Goal: Find contact information: Find contact information

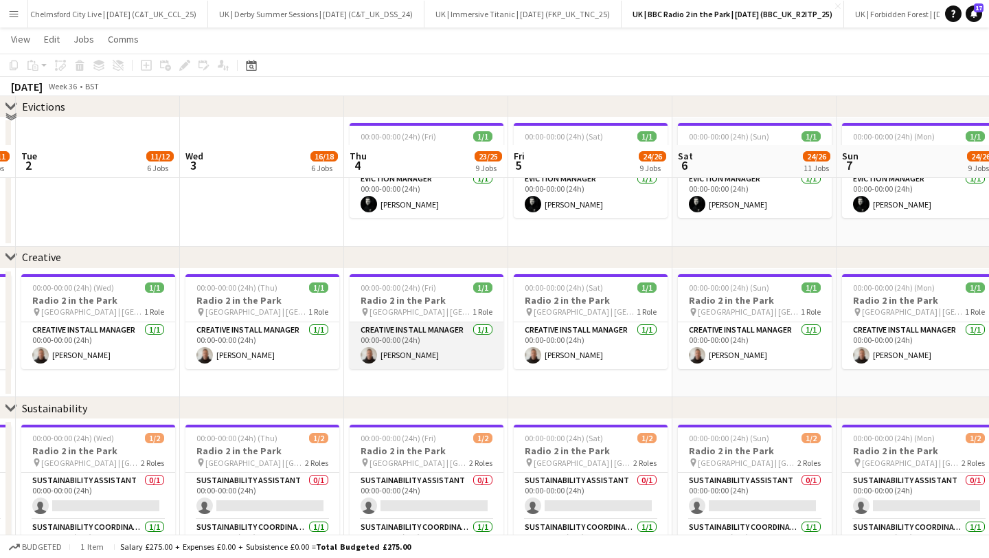
scroll to position [1659, 0]
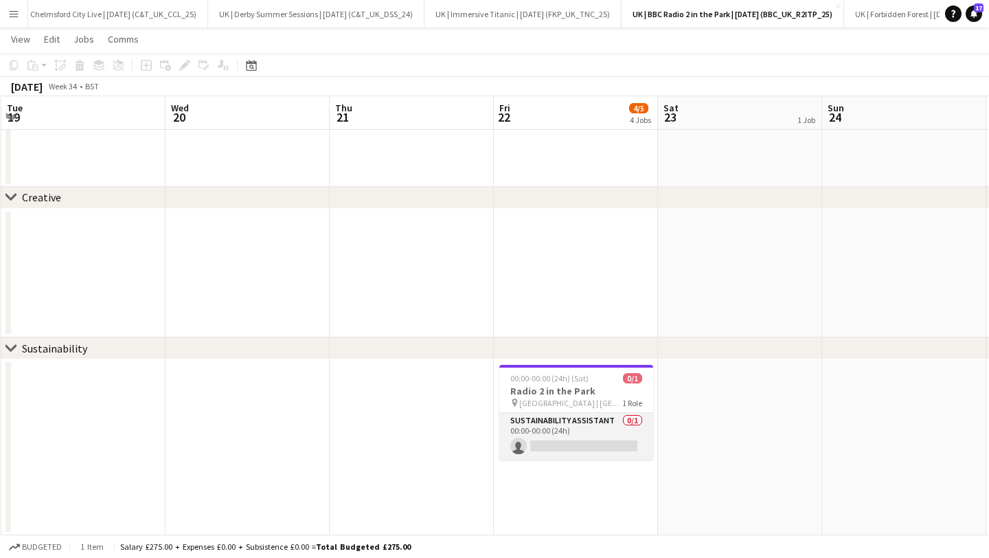
drag, startPoint x: 536, startPoint y: 440, endPoint x: 530, endPoint y: 446, distance: 8.7
click at [535, 440] on app-card-role "Sustainability Assistant 0/1 00:00-00:00 (24h) single-neutral-actions" at bounding box center [577, 436] width 154 height 47
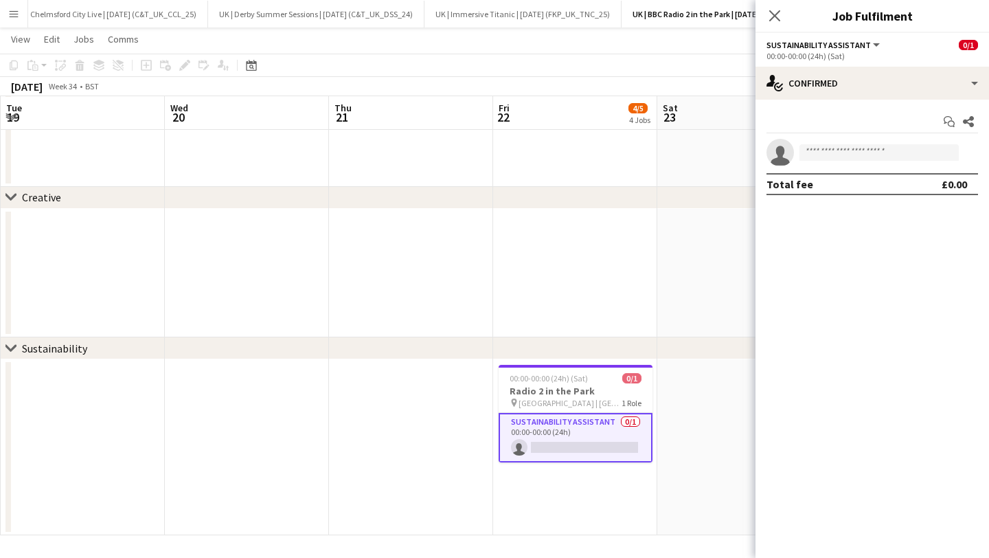
click at [776, 12] on icon "Close pop-in" at bounding box center [775, 15] width 11 height 11
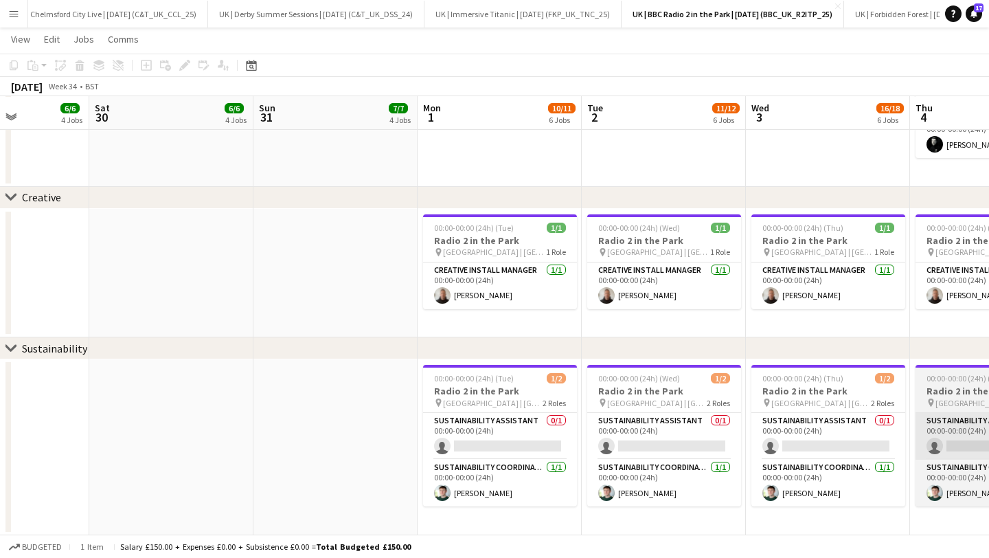
scroll to position [0, 697]
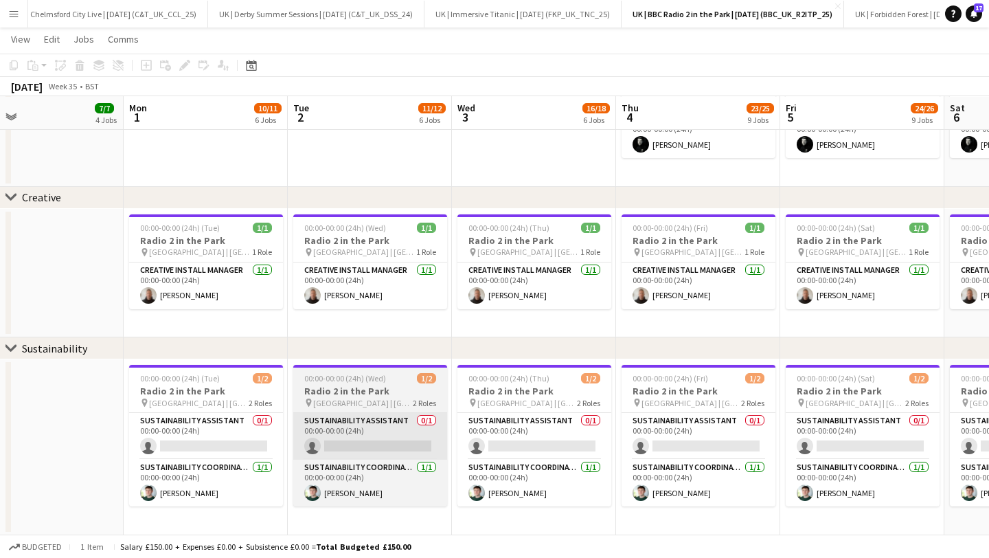
drag, startPoint x: 194, startPoint y: 438, endPoint x: 409, endPoint y: 432, distance: 215.2
click at [194, 438] on app-card-role "Sustainability Assistant 0/1 00:00-00:00 (24h) single-neutral-actions" at bounding box center [206, 436] width 154 height 47
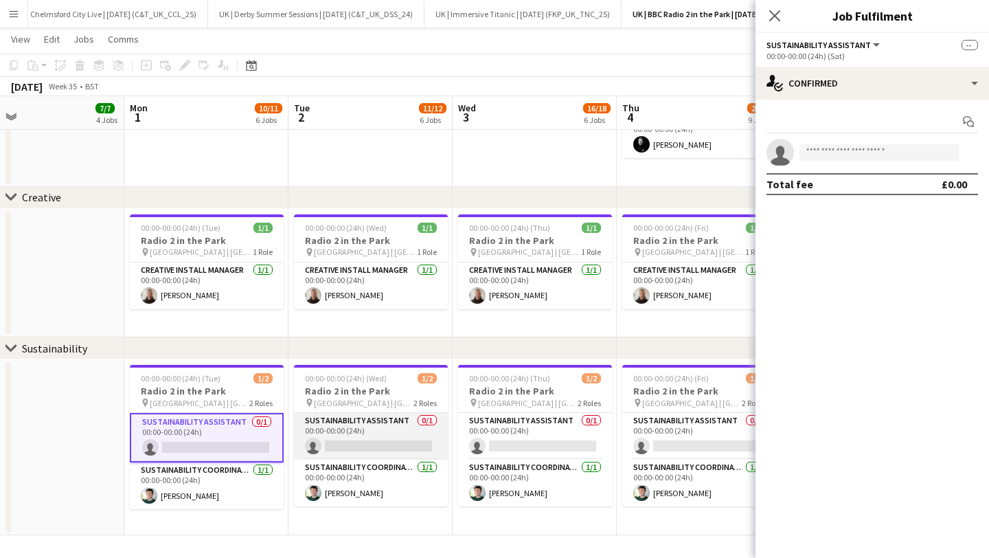
drag, startPoint x: 416, startPoint y: 432, endPoint x: 427, endPoint y: 434, distance: 11.9
click at [414, 432] on app-card-role "Sustainability Assistant 0/1 00:00-00:00 (24h) single-neutral-actions" at bounding box center [371, 436] width 154 height 47
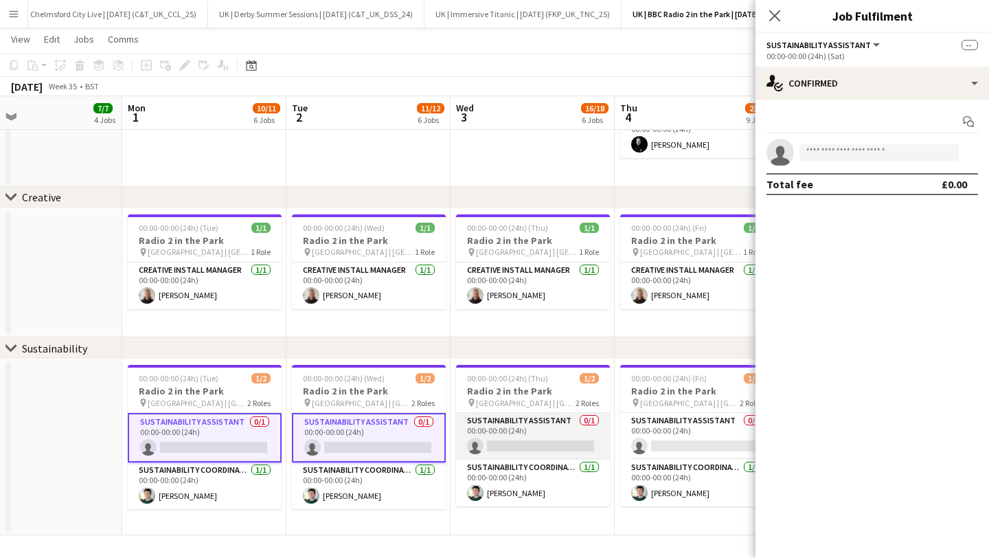
click at [503, 433] on app-card-role "Sustainability Assistant 0/1 00:00-00:00 (24h) single-neutral-actions" at bounding box center [533, 436] width 154 height 47
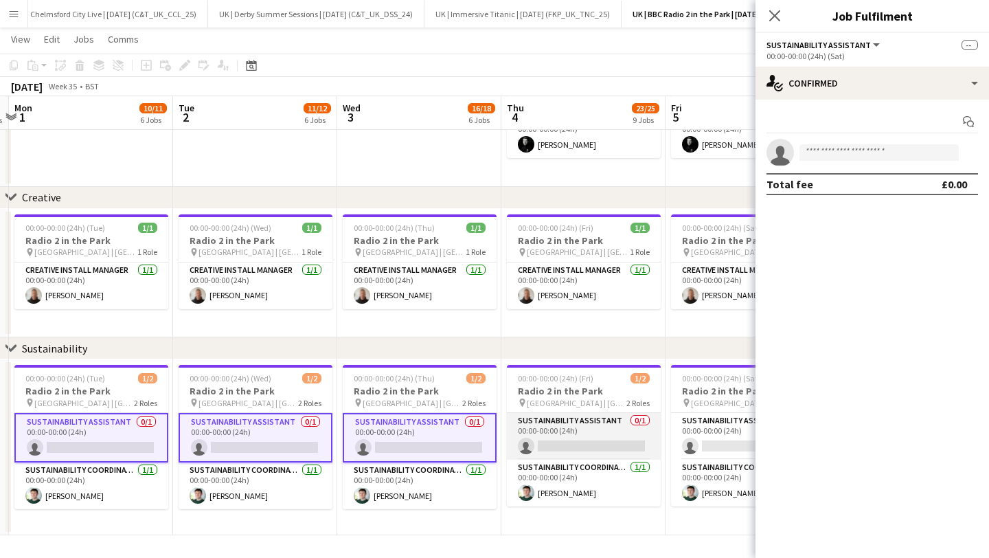
click at [547, 439] on app-card-role "Sustainability Assistant 0/1 00:00-00:00 (24h) single-neutral-actions" at bounding box center [584, 436] width 154 height 47
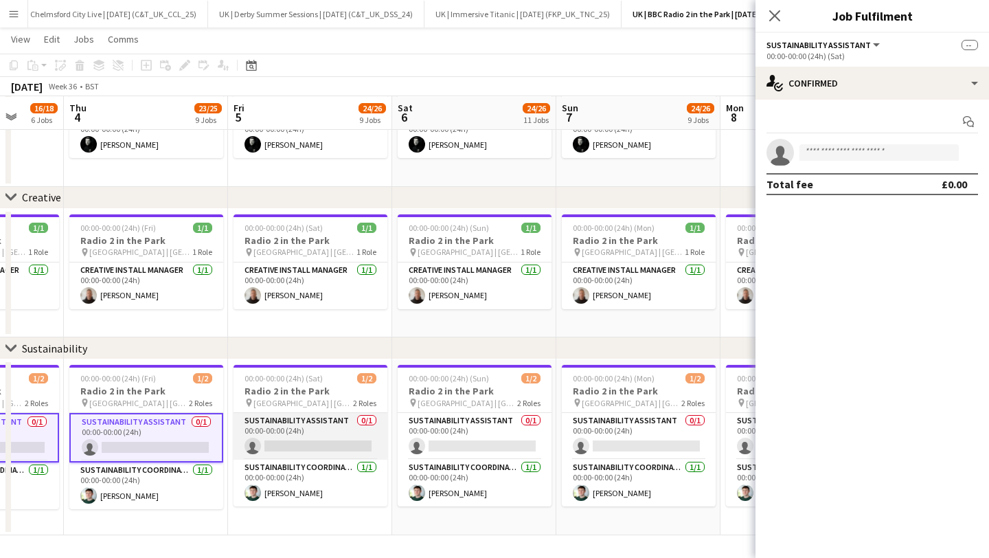
drag, startPoint x: 282, startPoint y: 434, endPoint x: 371, endPoint y: 437, distance: 88.7
click at [283, 433] on app-card-role "Sustainability Assistant 0/1 00:00-00:00 (24h) single-neutral-actions" at bounding box center [311, 436] width 154 height 47
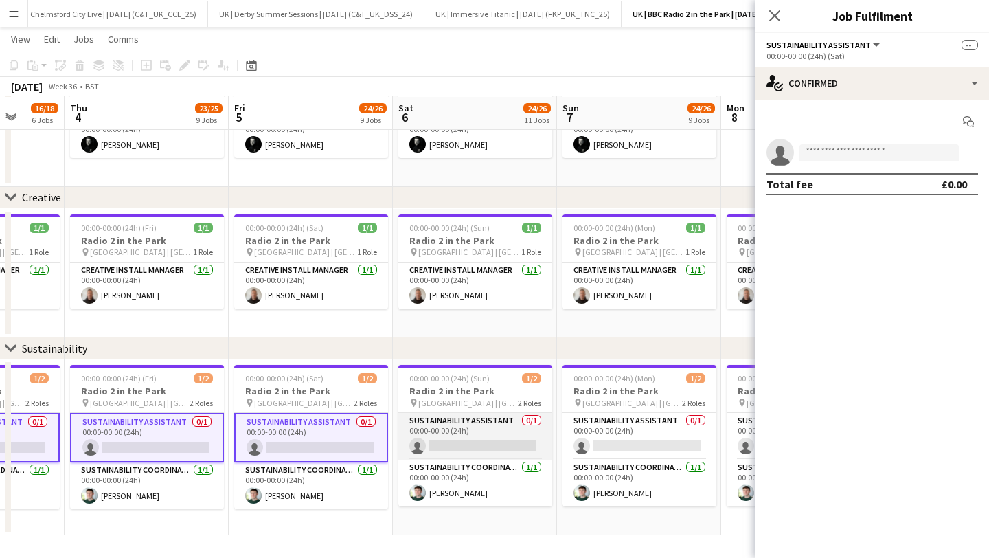
click at [486, 437] on app-card-role "Sustainability Assistant 0/1 00:00-00:00 (24h) single-neutral-actions" at bounding box center [476, 436] width 154 height 47
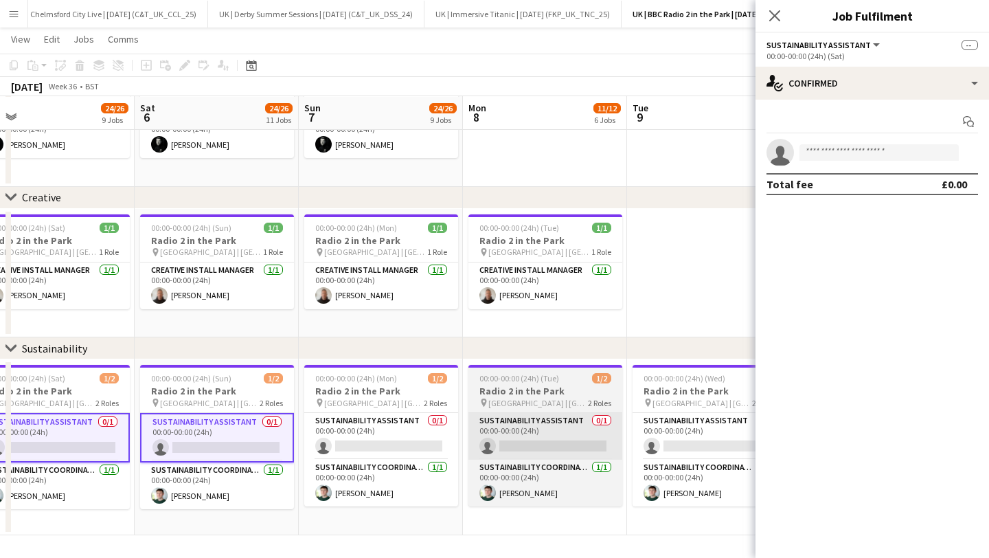
drag, startPoint x: 367, startPoint y: 433, endPoint x: 533, endPoint y: 437, distance: 165.7
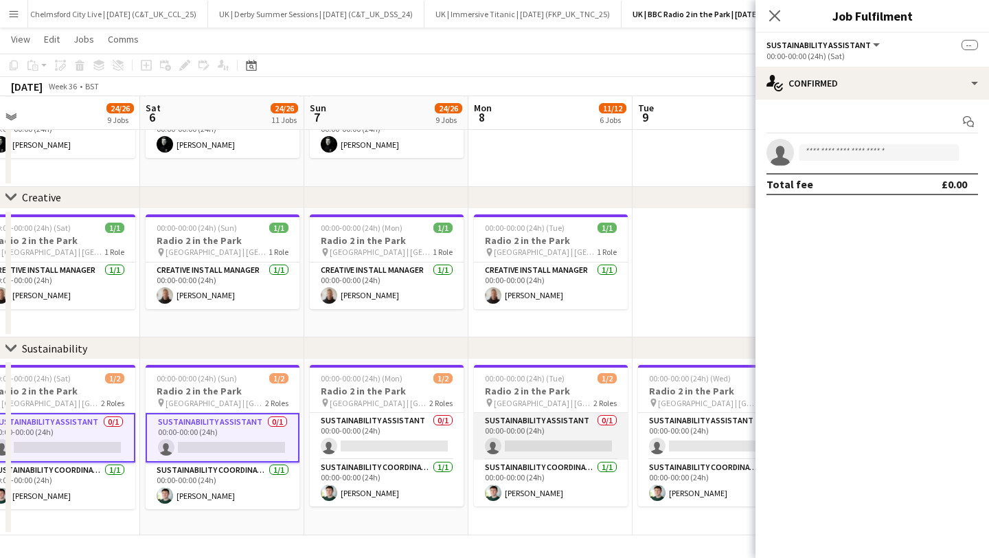
click at [544, 437] on app-card-role "Sustainability Assistant 0/1 00:00-00:00 (24h) single-neutral-actions" at bounding box center [551, 436] width 154 height 47
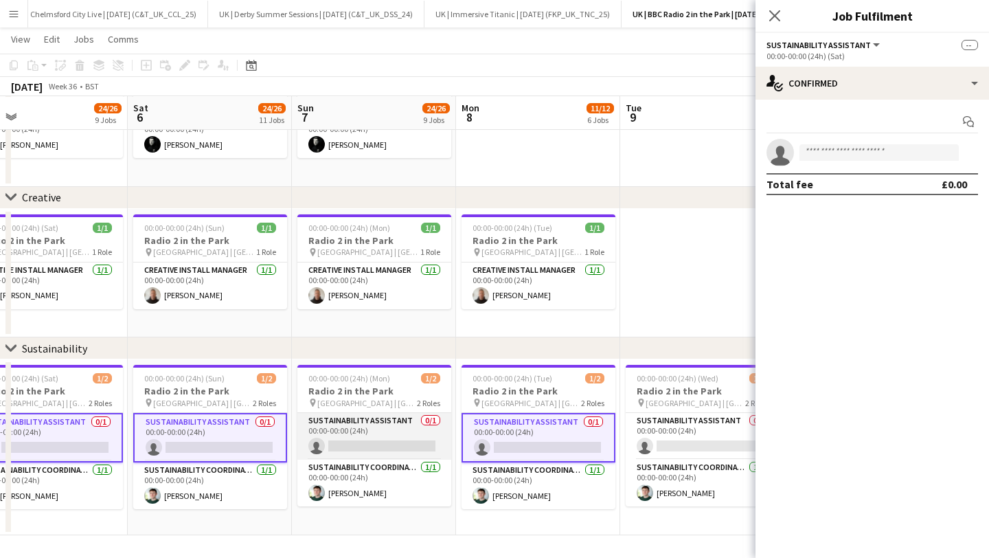
click at [346, 436] on app-card-role "Sustainability Assistant 0/1 00:00-00:00 (24h) single-neutral-actions" at bounding box center [375, 436] width 154 height 47
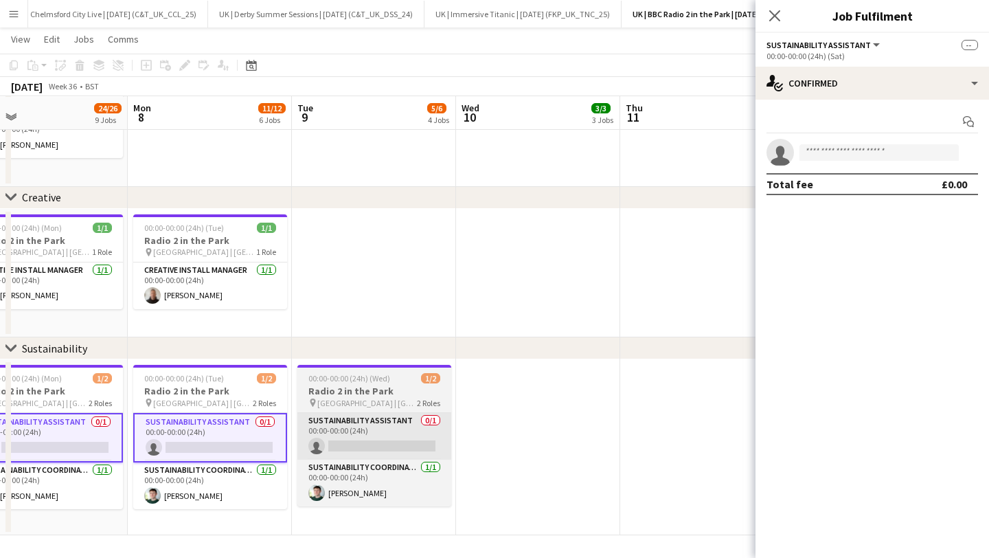
scroll to position [0, 409]
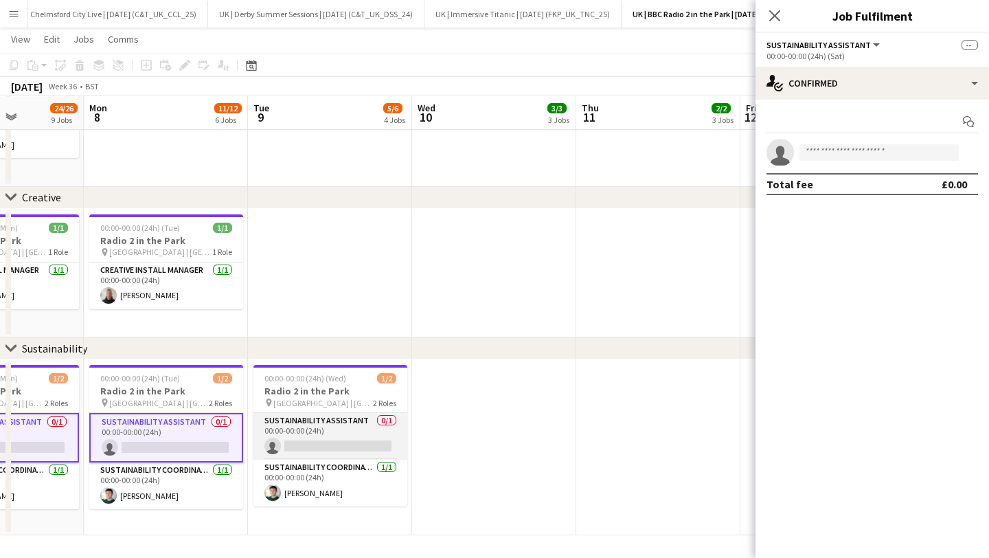
click at [339, 438] on app-card-role "Sustainability Assistant 0/1 00:00-00:00 (24h) single-neutral-actions" at bounding box center [331, 436] width 154 height 47
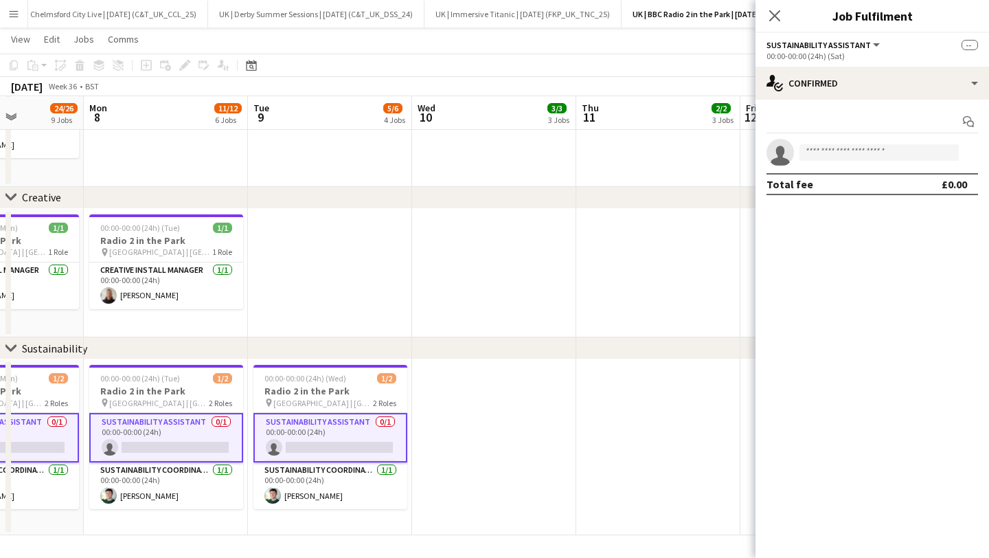
drag, startPoint x: 772, startPoint y: 18, endPoint x: 750, endPoint y: 27, distance: 24.0
click at [772, 18] on icon at bounding box center [775, 15] width 11 height 11
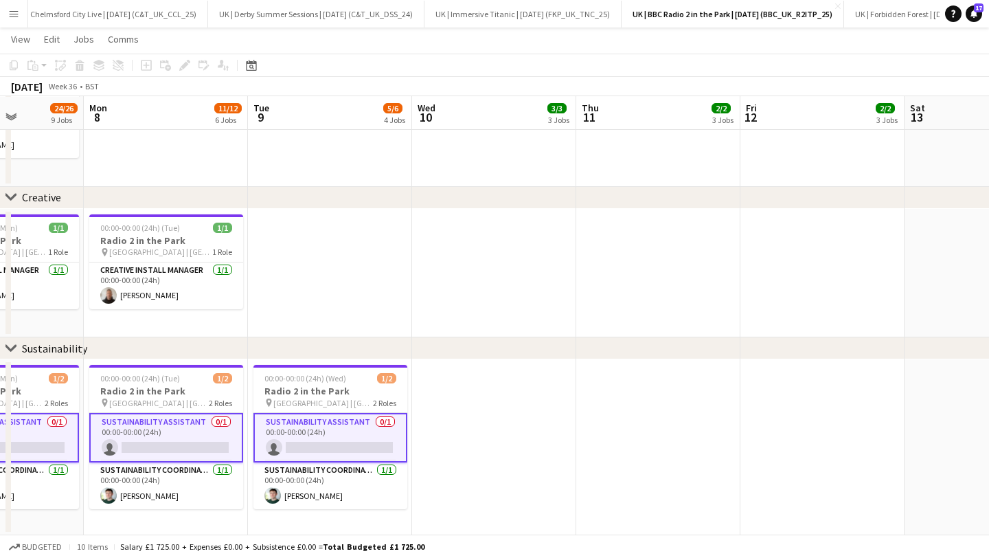
drag, startPoint x: 334, startPoint y: 432, endPoint x: 345, endPoint y: 436, distance: 11.7
click at [333, 432] on app-card-role "Sustainability Assistant 0/1 00:00-00:00 (24h) single-neutral-actions" at bounding box center [331, 437] width 154 height 49
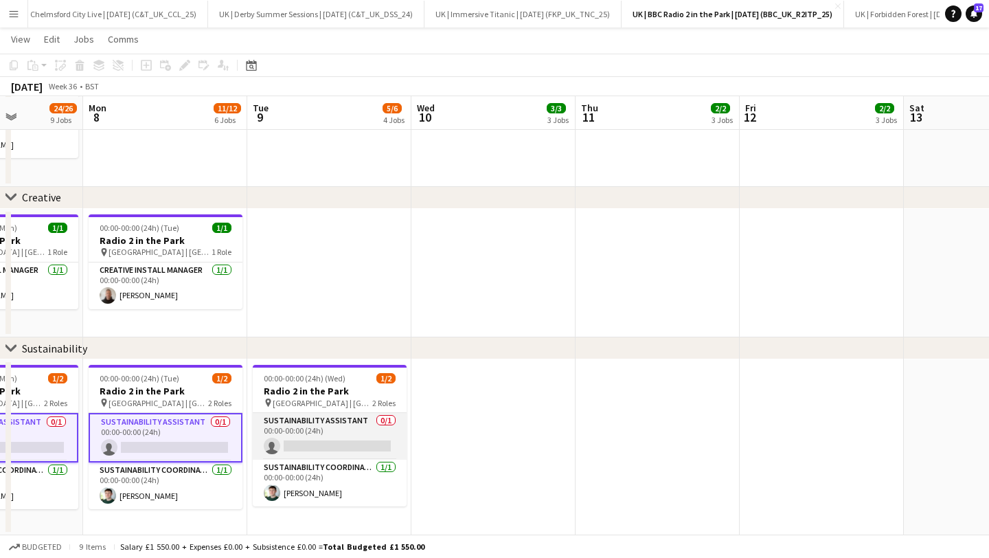
click at [345, 436] on app-card-role "Sustainability Assistant 0/1 00:00-00:00 (24h) single-neutral-actions" at bounding box center [330, 436] width 154 height 47
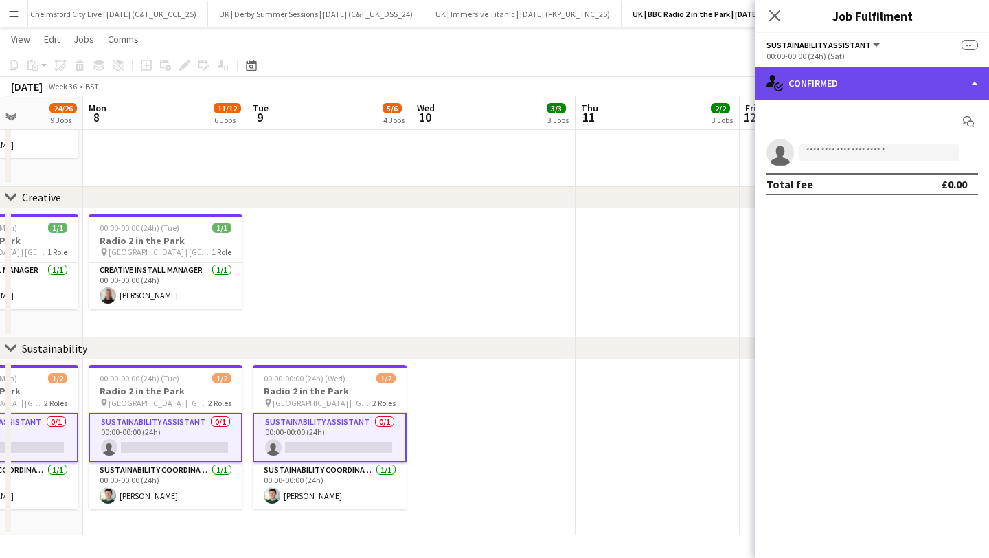
click at [824, 80] on div "single-neutral-actions-check-2 Confirmed" at bounding box center [873, 83] width 234 height 33
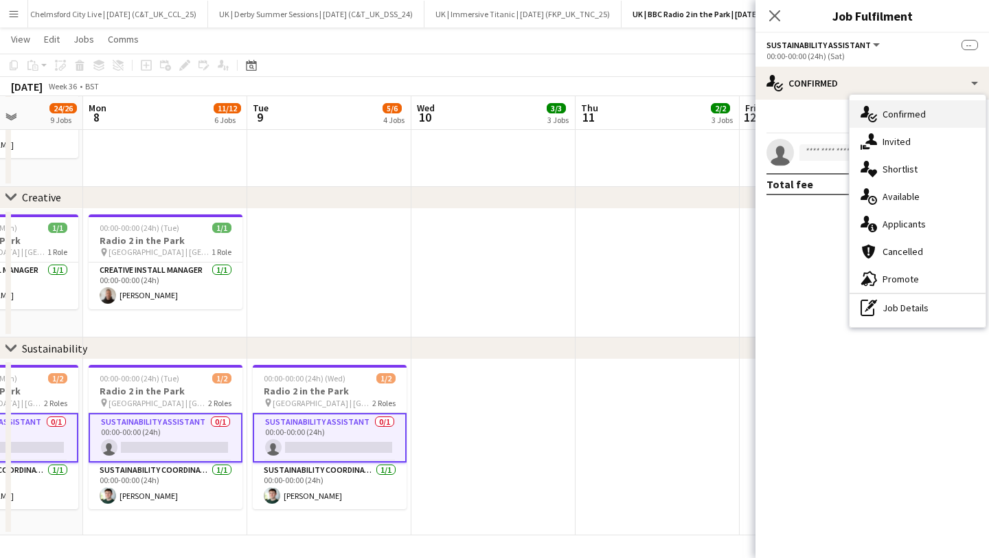
click at [891, 104] on div "single-neutral-actions-check-2 Confirmed" at bounding box center [918, 113] width 136 height 27
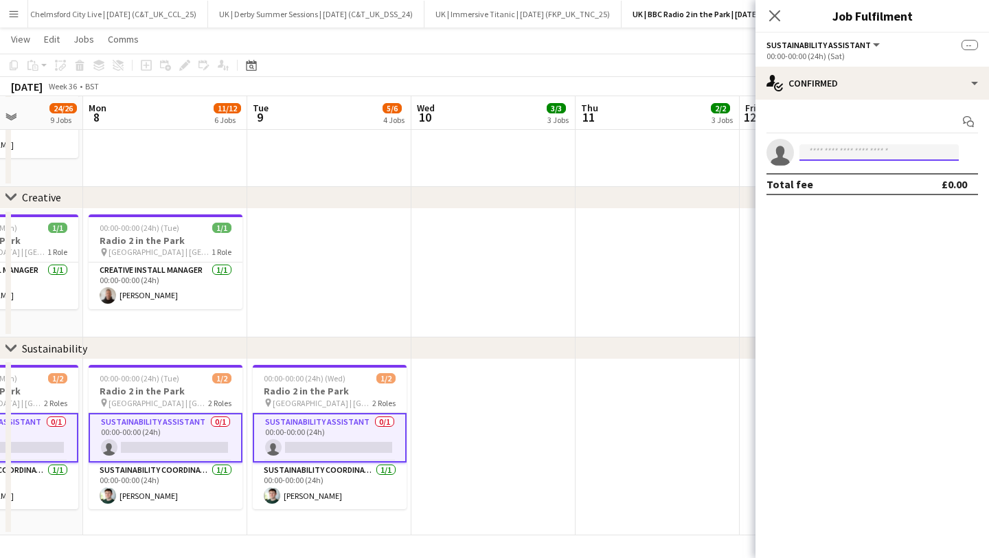
click at [823, 150] on input at bounding box center [879, 152] width 159 height 16
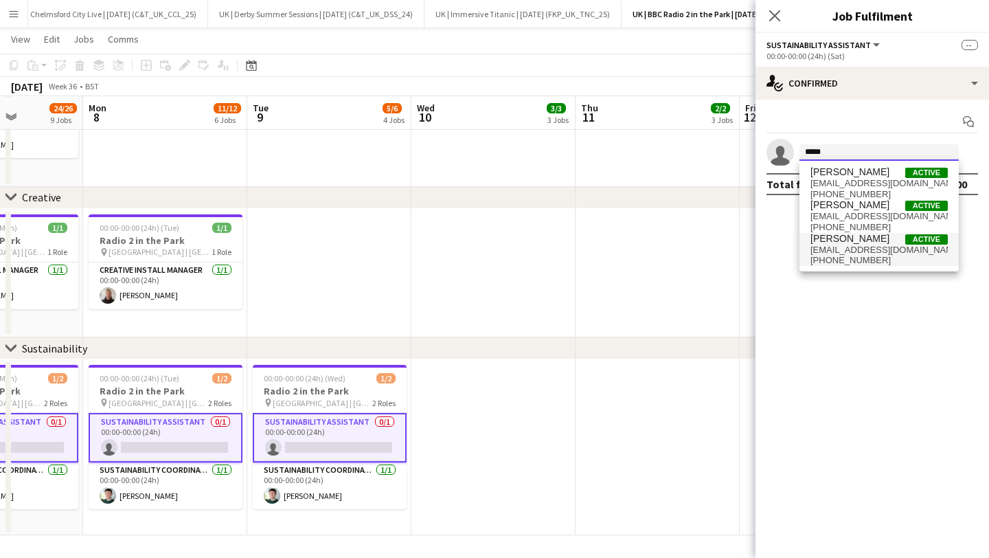
type input "*****"
click at [840, 245] on span "[EMAIL_ADDRESS][DOMAIN_NAME]" at bounding box center [879, 250] width 137 height 11
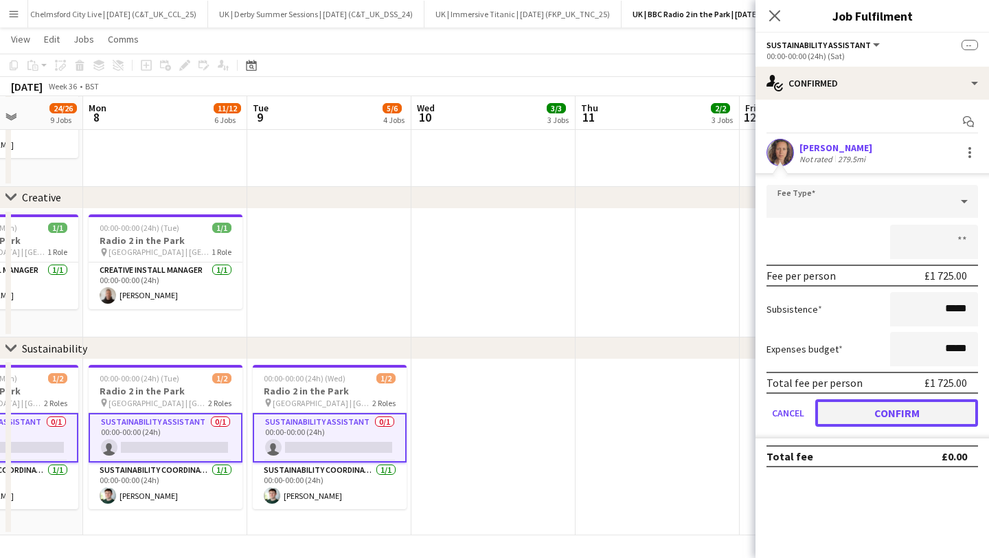
click at [891, 413] on button "Confirm" at bounding box center [897, 412] width 163 height 27
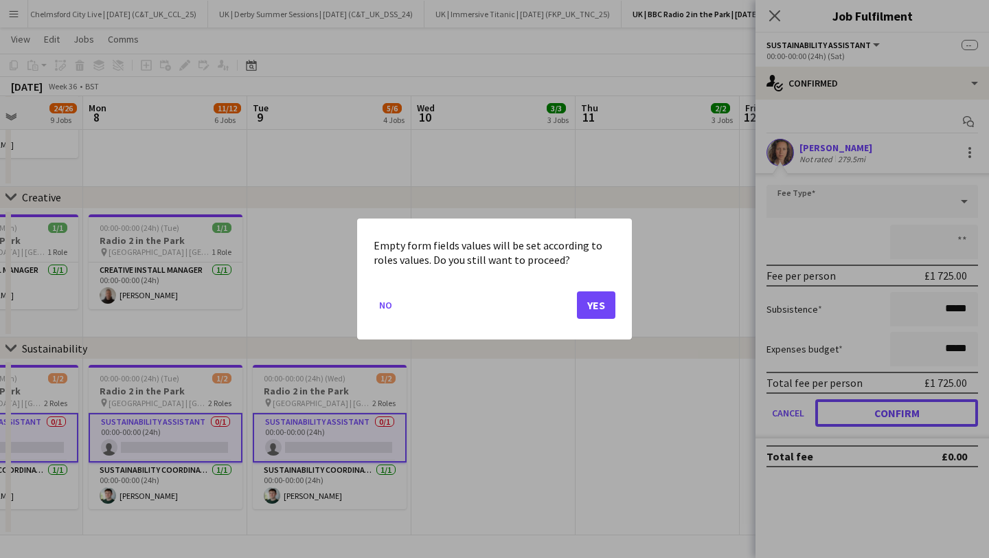
scroll to position [0, 0]
click at [590, 320] on mat-dialog-actions "No Yes" at bounding box center [495, 310] width 242 height 58
click at [592, 315] on button "Yes" at bounding box center [596, 304] width 38 height 27
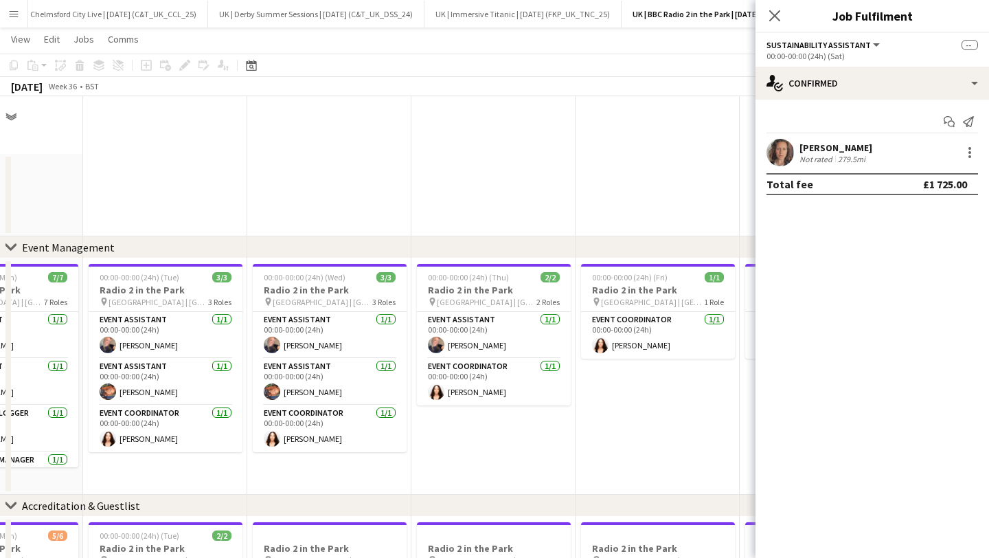
scroll to position [1659, 0]
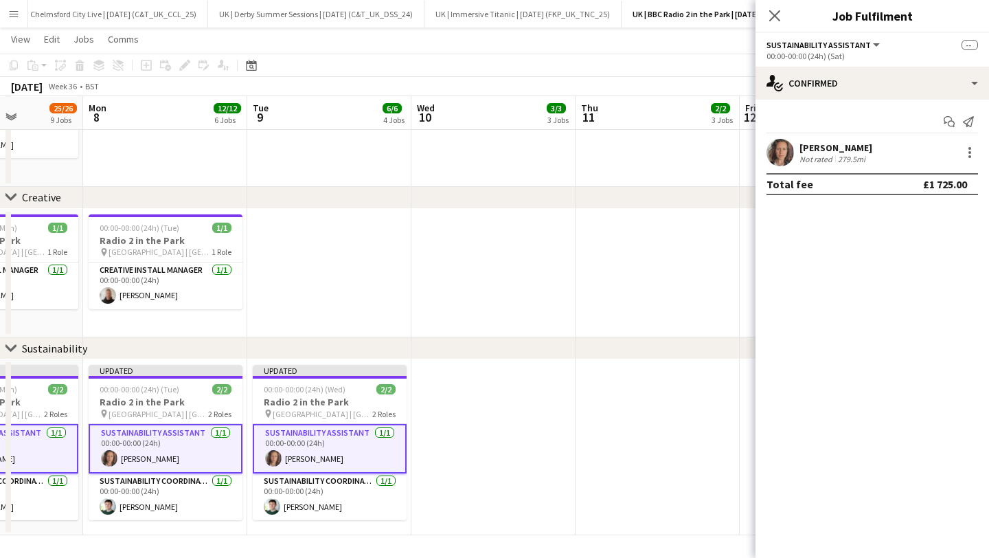
click at [774, 11] on icon "Close pop-in" at bounding box center [775, 15] width 11 height 11
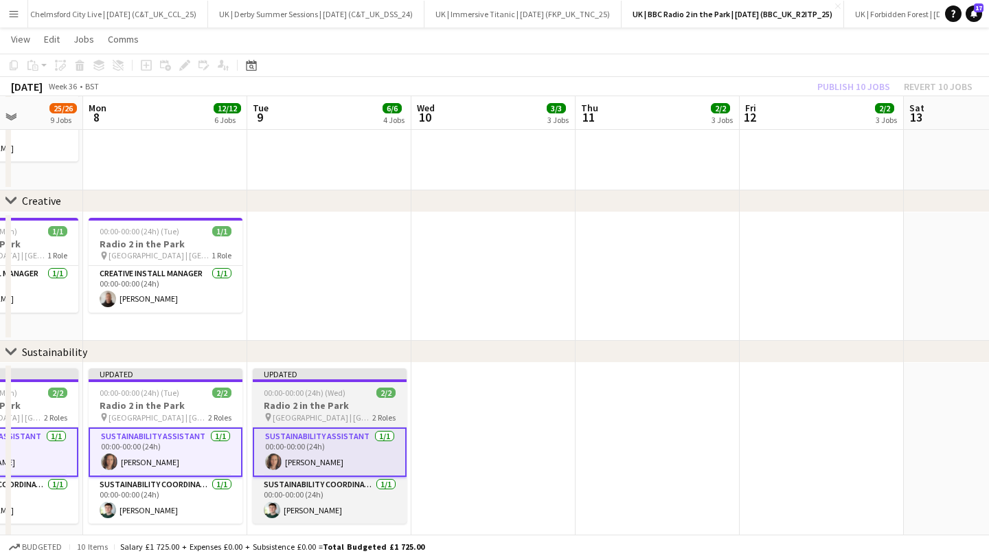
scroll to position [1651, 0]
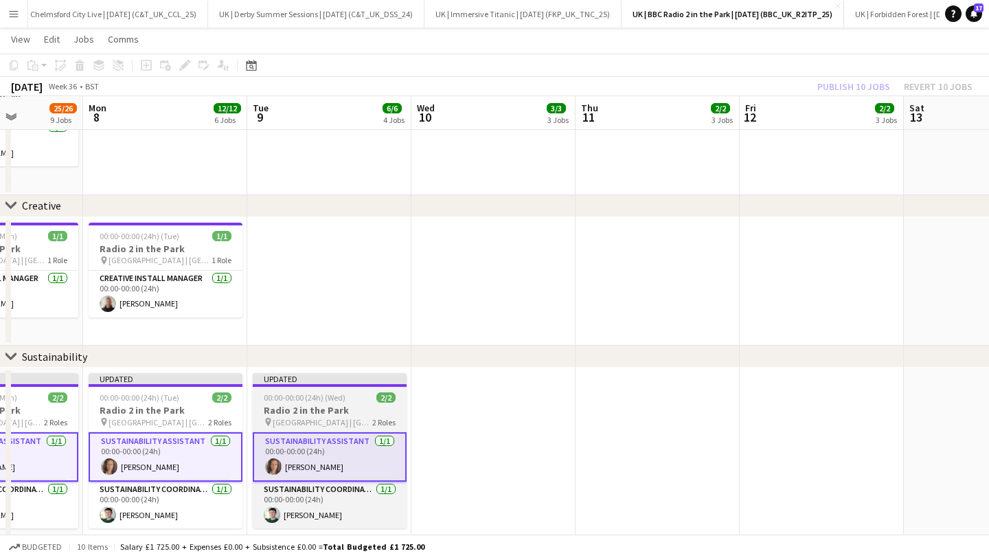
click at [322, 412] on h3 "Radio 2 in the Park" at bounding box center [330, 410] width 154 height 12
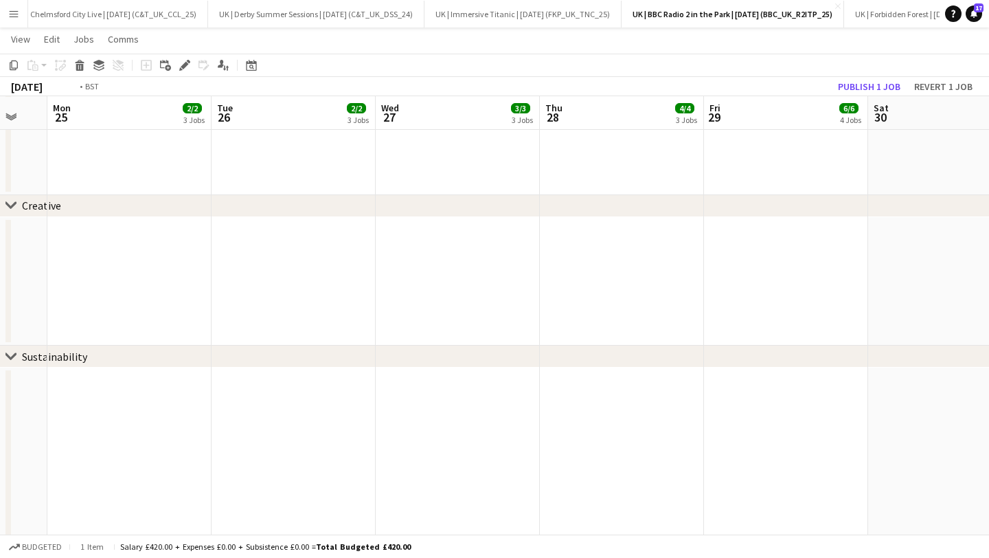
scroll to position [0, 394]
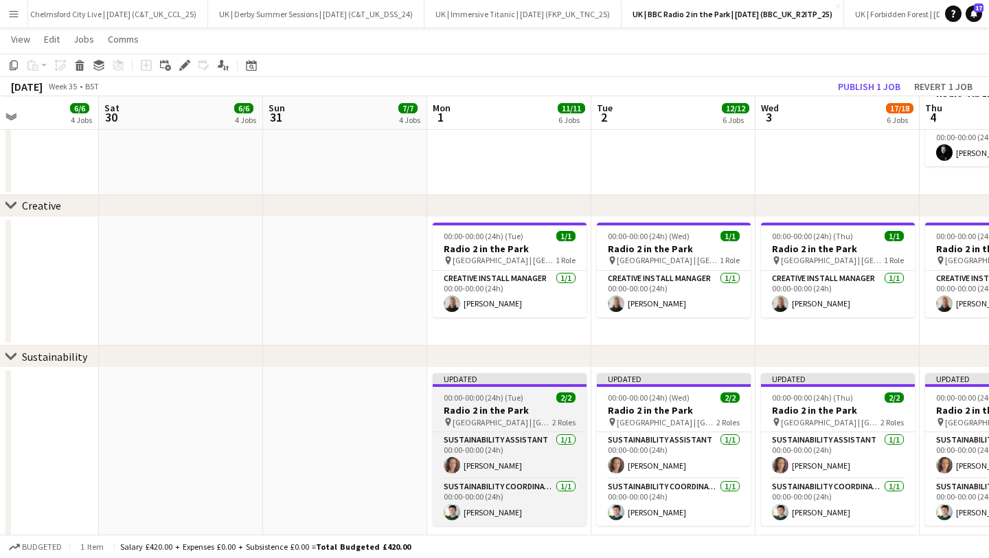
click at [467, 408] on h3 "Radio 2 in the Park" at bounding box center [510, 410] width 154 height 12
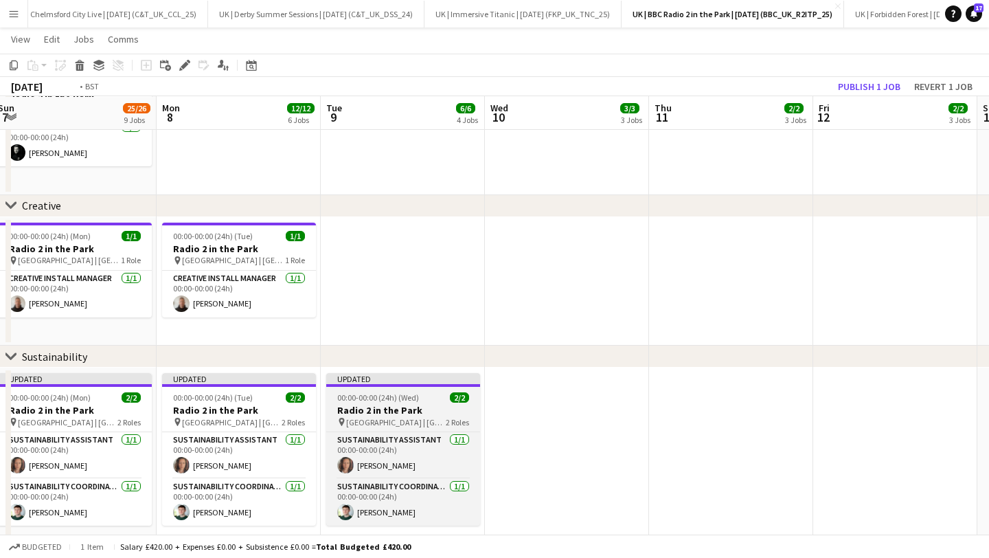
scroll to position [0, 695]
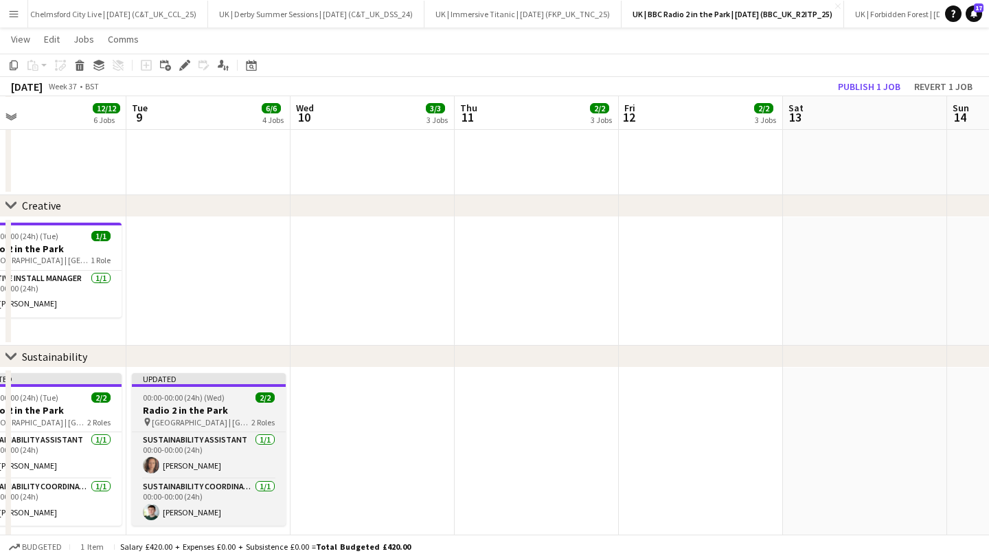
click at [190, 399] on span "00:00-00:00 (24h) (Wed)" at bounding box center [184, 397] width 82 height 10
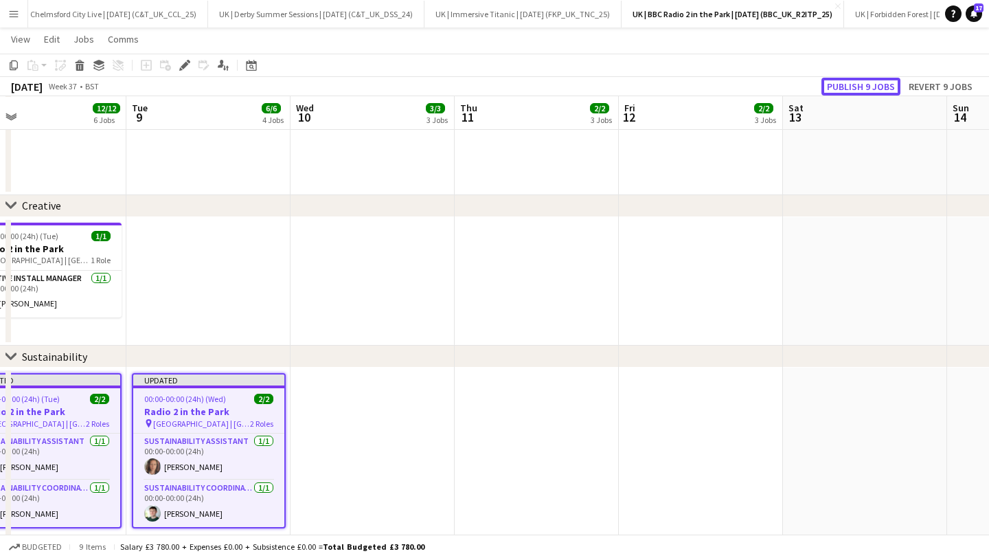
drag, startPoint x: 873, startPoint y: 87, endPoint x: 590, endPoint y: 249, distance: 325.9
click at [873, 87] on button "Publish 9 jobs" at bounding box center [861, 87] width 79 height 18
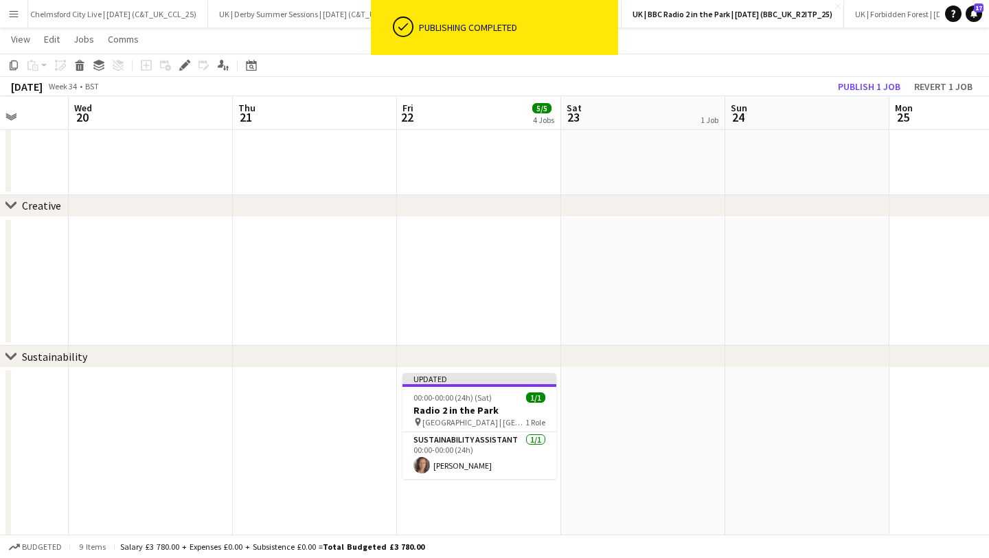
scroll to position [0, 415]
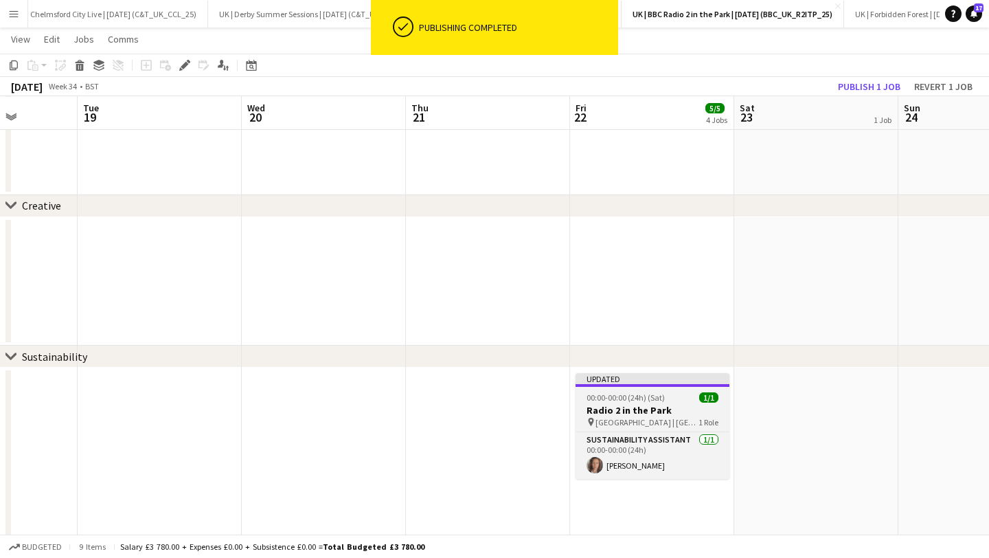
click at [698, 401] on div "00:00-00:00 (24h) (Sat) 1/1" at bounding box center [653, 397] width 154 height 10
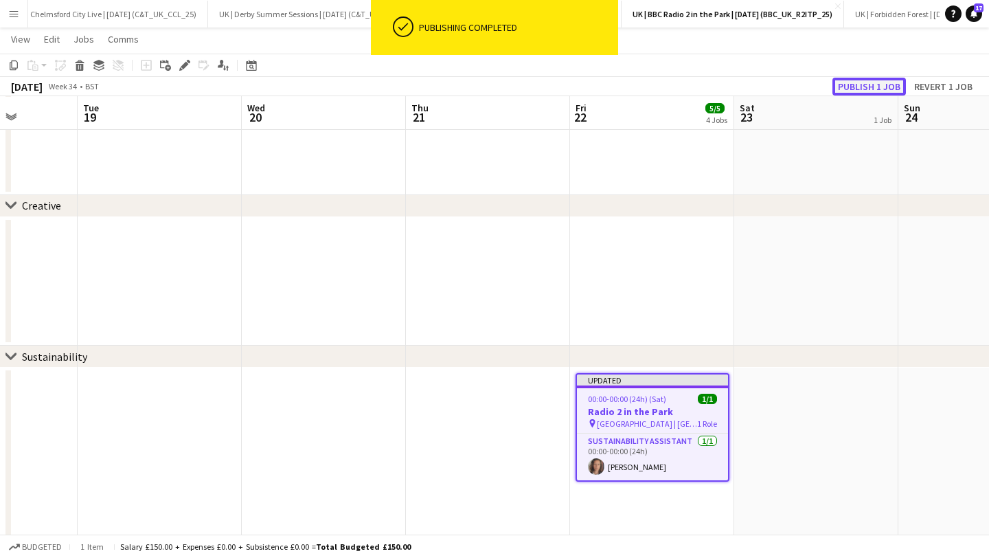
click at [889, 81] on button "Publish 1 job" at bounding box center [870, 87] width 74 height 18
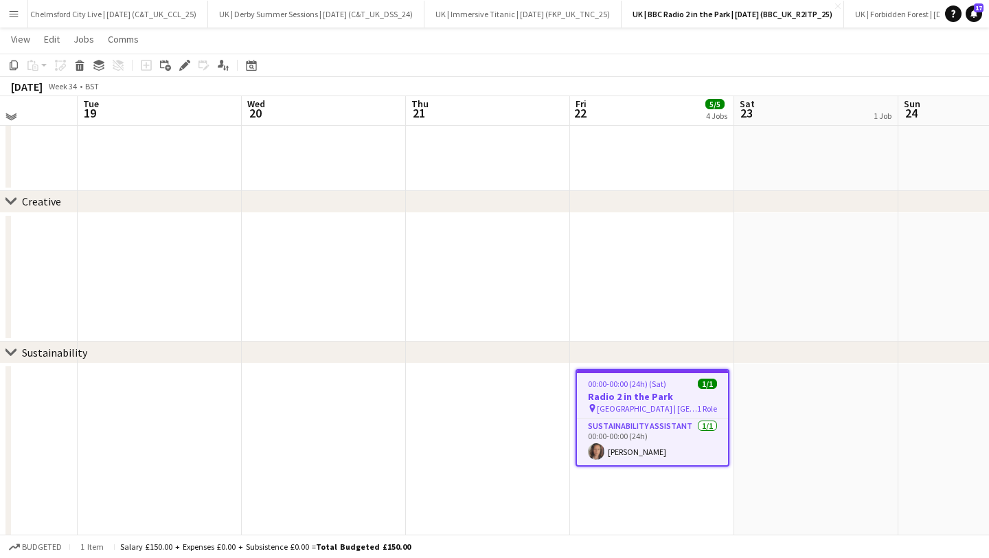
drag, startPoint x: 9, startPoint y: 14, endPoint x: 20, endPoint y: 54, distance: 42.0
click at [9, 14] on app-icon "Menu" at bounding box center [13, 13] width 11 height 11
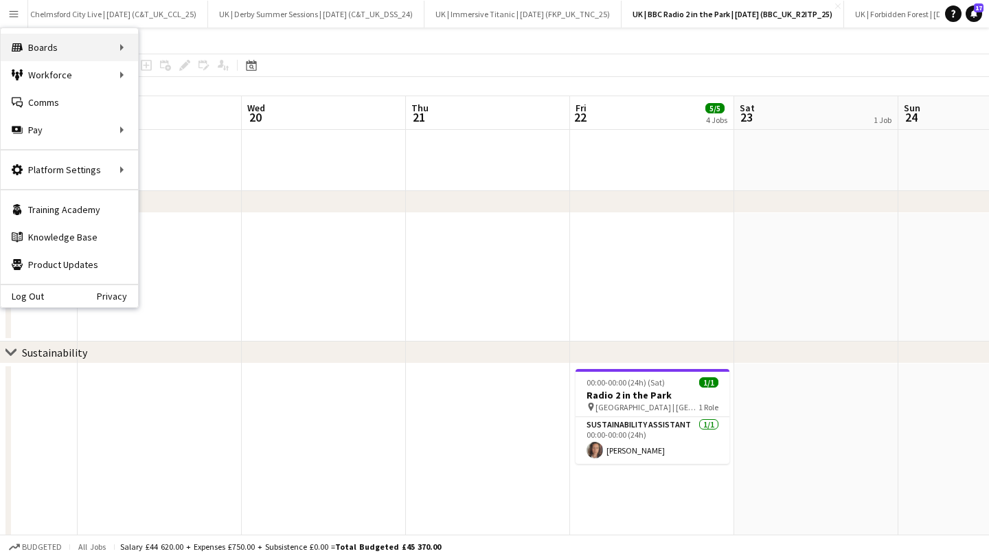
scroll to position [1658, 0]
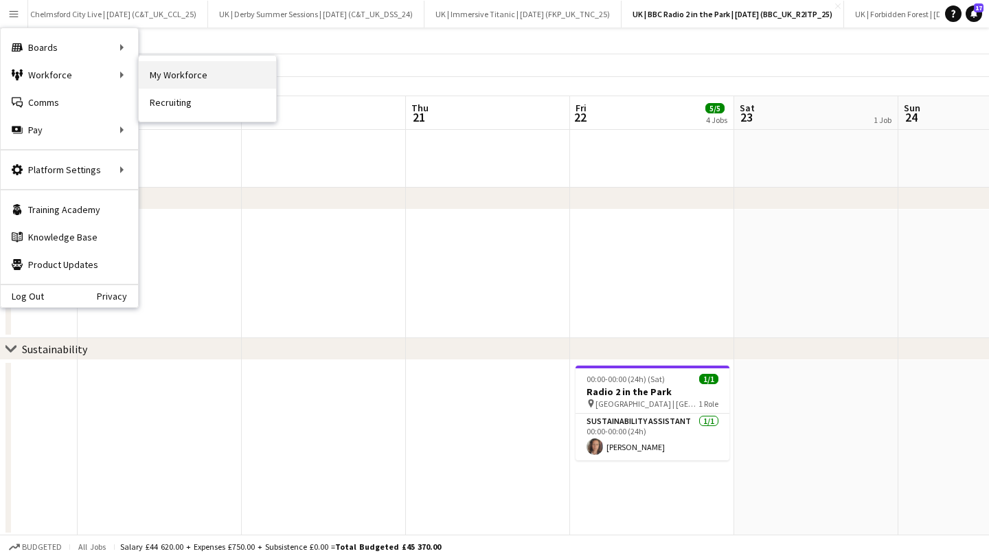
click at [190, 82] on link "My Workforce" at bounding box center [207, 74] width 137 height 27
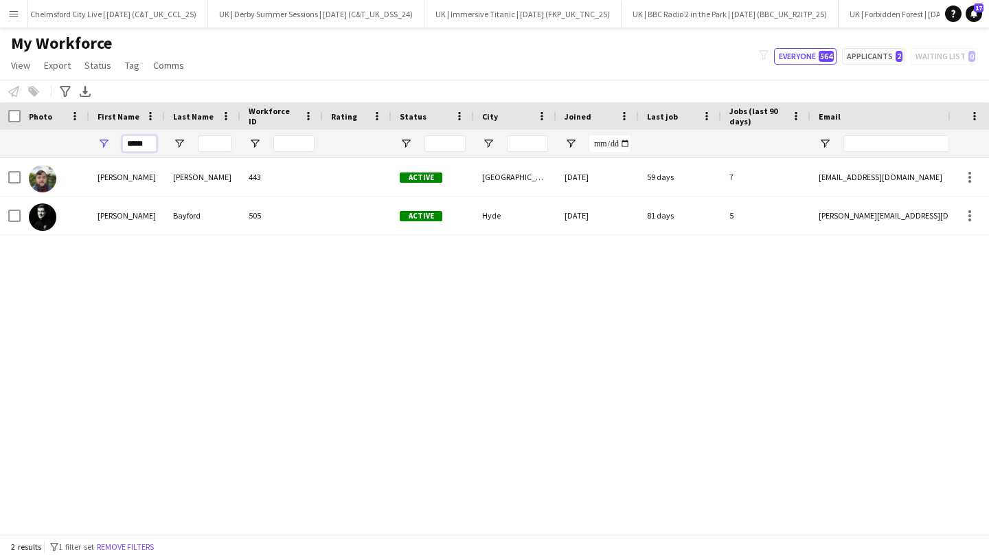
click at [132, 144] on input "*****" at bounding box center [139, 143] width 34 height 16
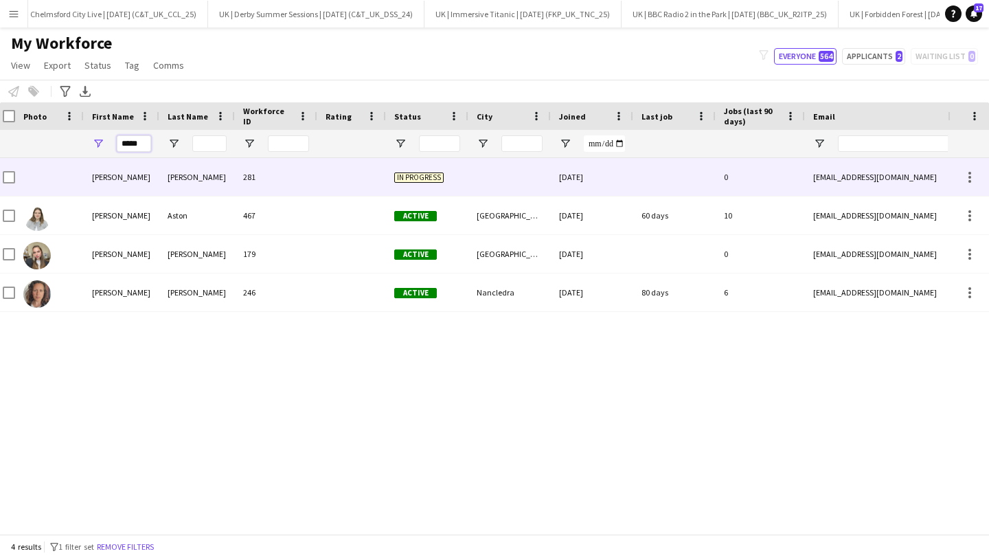
scroll to position [0, 5]
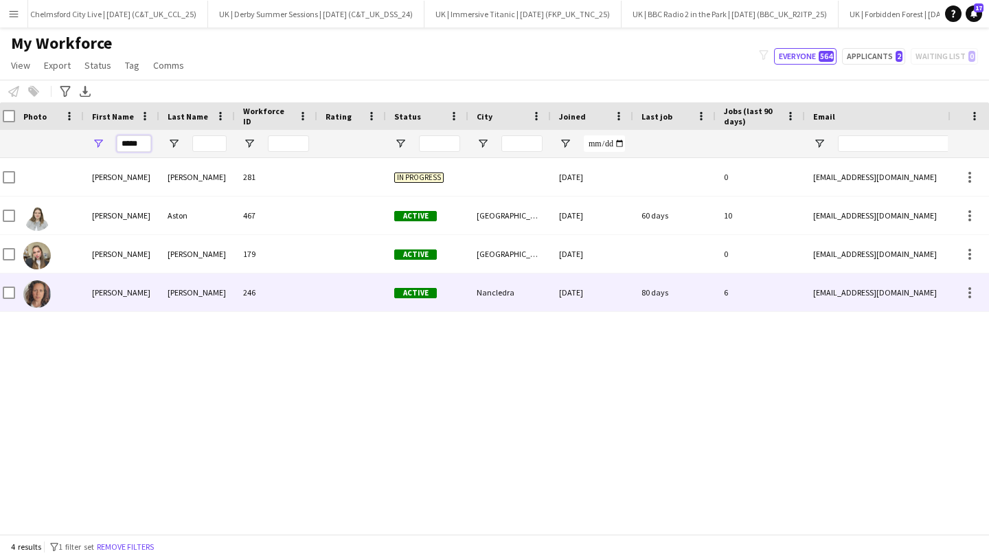
type input "*****"
click at [216, 303] on div "[PERSON_NAME]" at bounding box center [197, 292] width 76 height 38
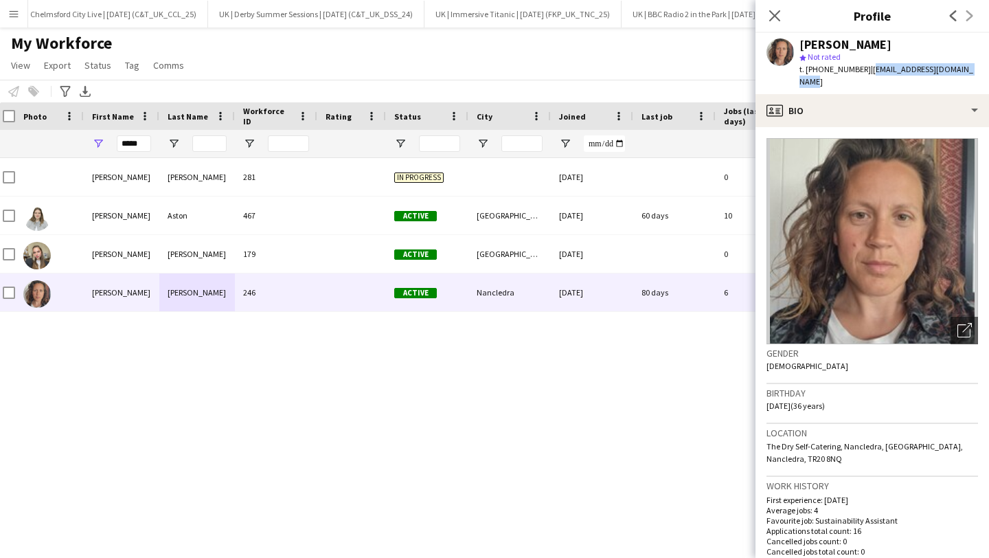
drag, startPoint x: 971, startPoint y: 66, endPoint x: 866, endPoint y: 76, distance: 104.9
click at [866, 76] on div "[PERSON_NAME] star Not rated t. [PHONE_NUMBER] | [EMAIL_ADDRESS][DOMAIN_NAME]" at bounding box center [873, 63] width 234 height 61
drag, startPoint x: 970, startPoint y: 71, endPoint x: 865, endPoint y: 71, distance: 104.4
click at [865, 71] on span "| [EMAIL_ADDRESS][DOMAIN_NAME]" at bounding box center [887, 75] width 174 height 23
copy span "[EMAIL_ADDRESS][DOMAIN_NAME]"
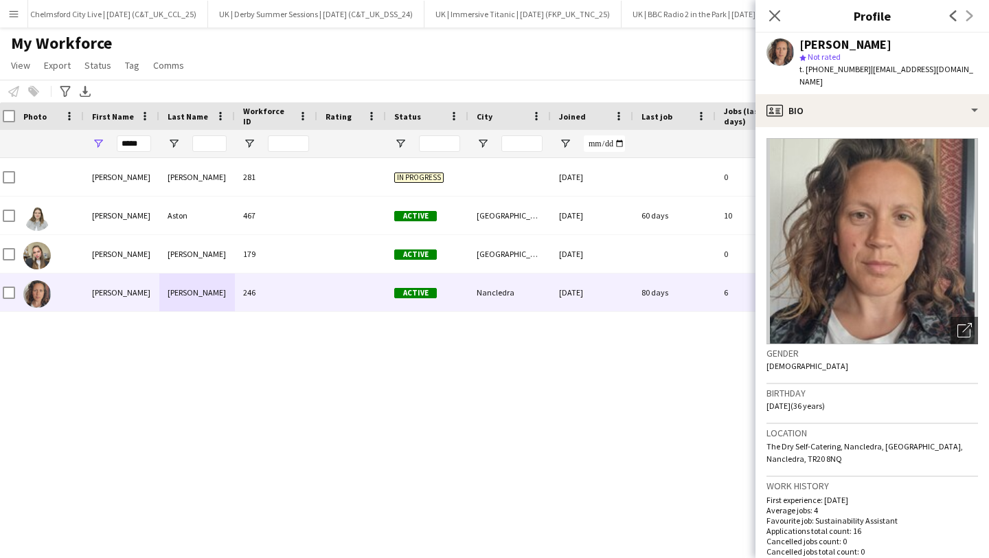
click at [838, 72] on span "t. [PHONE_NUMBER]" at bounding box center [835, 69] width 71 height 10
drag, startPoint x: 832, startPoint y: 71, endPoint x: 817, endPoint y: 73, distance: 15.3
click at [816, 71] on span "t. [PHONE_NUMBER]" at bounding box center [835, 69] width 71 height 10
copy span "47543415195"
